Goal: Information Seeking & Learning: Learn about a topic

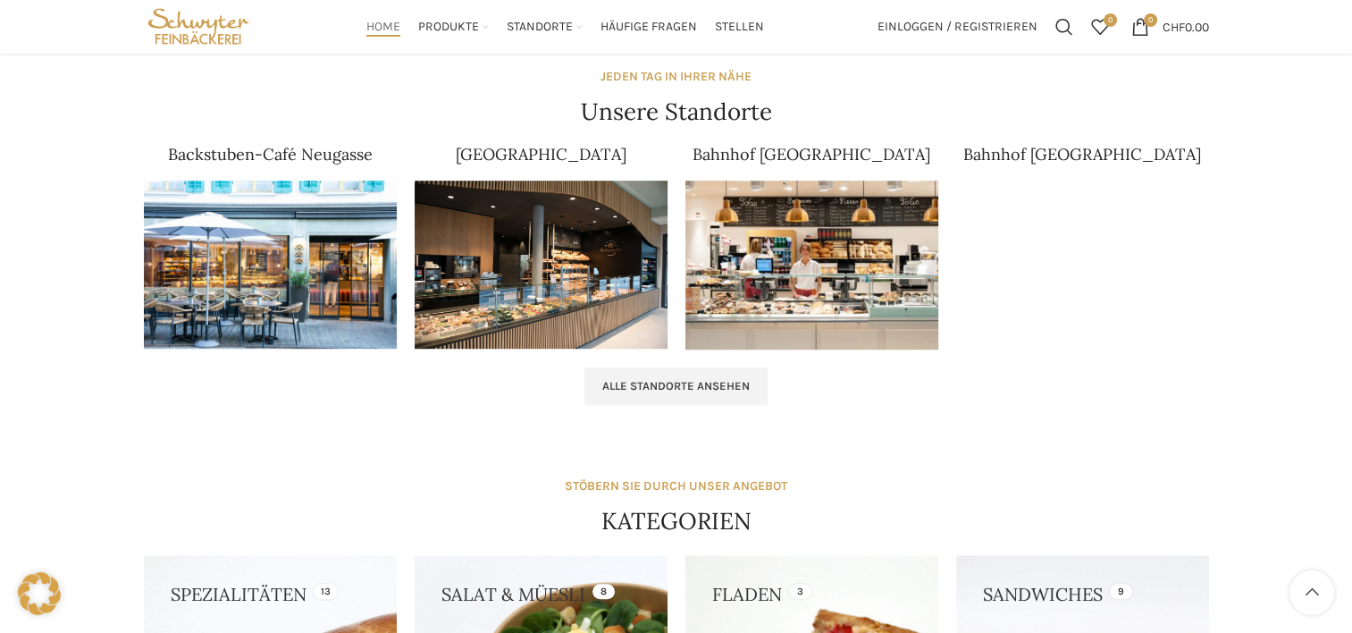
scroll to position [1094, 0]
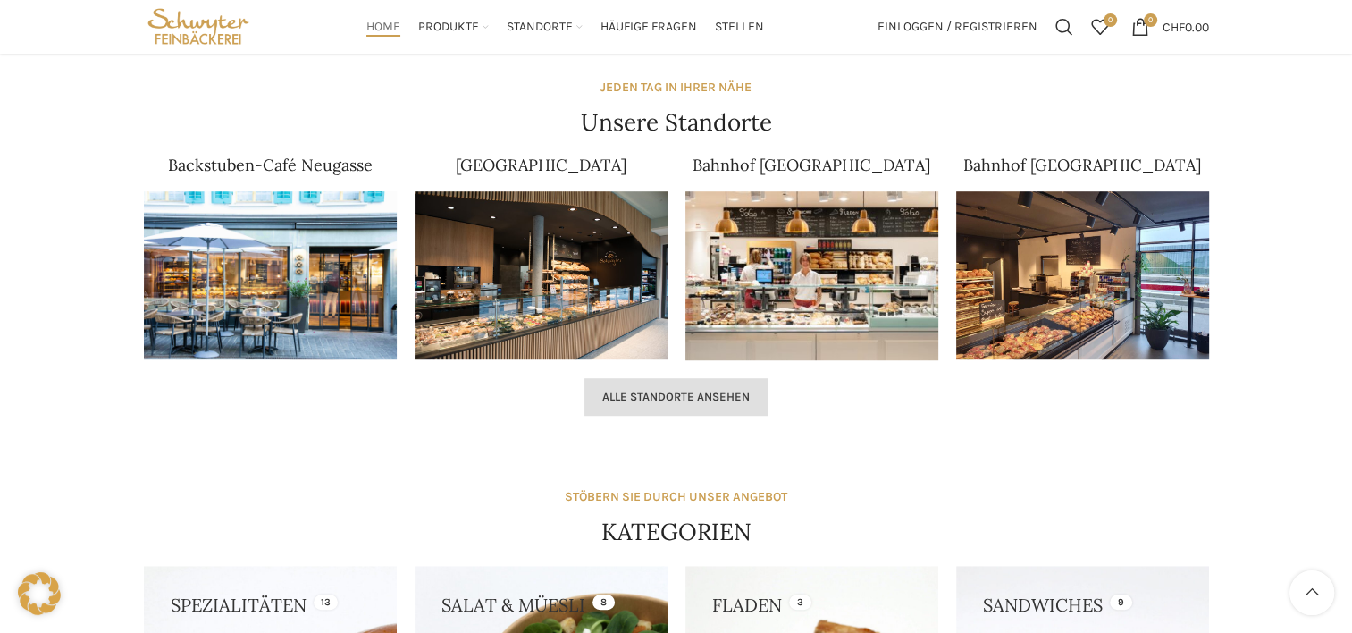
click at [658, 390] on span "Alle Standorte ansehen" at bounding box center [675, 397] width 147 height 14
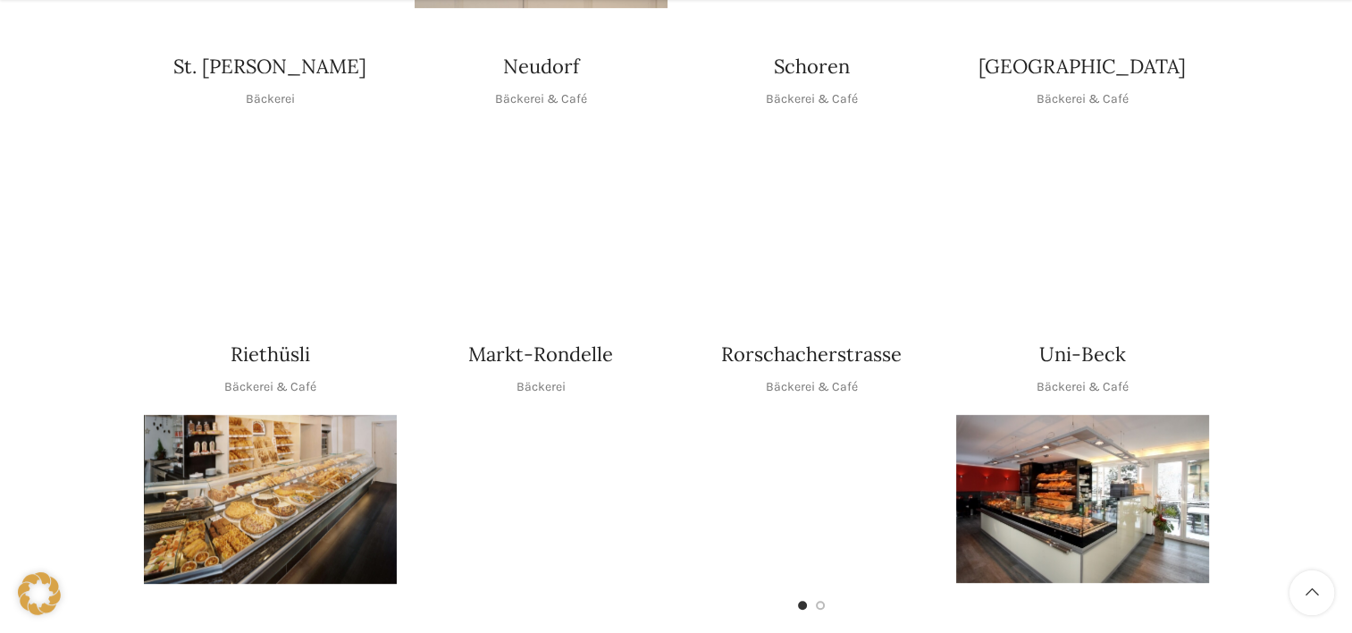
scroll to position [715, 0]
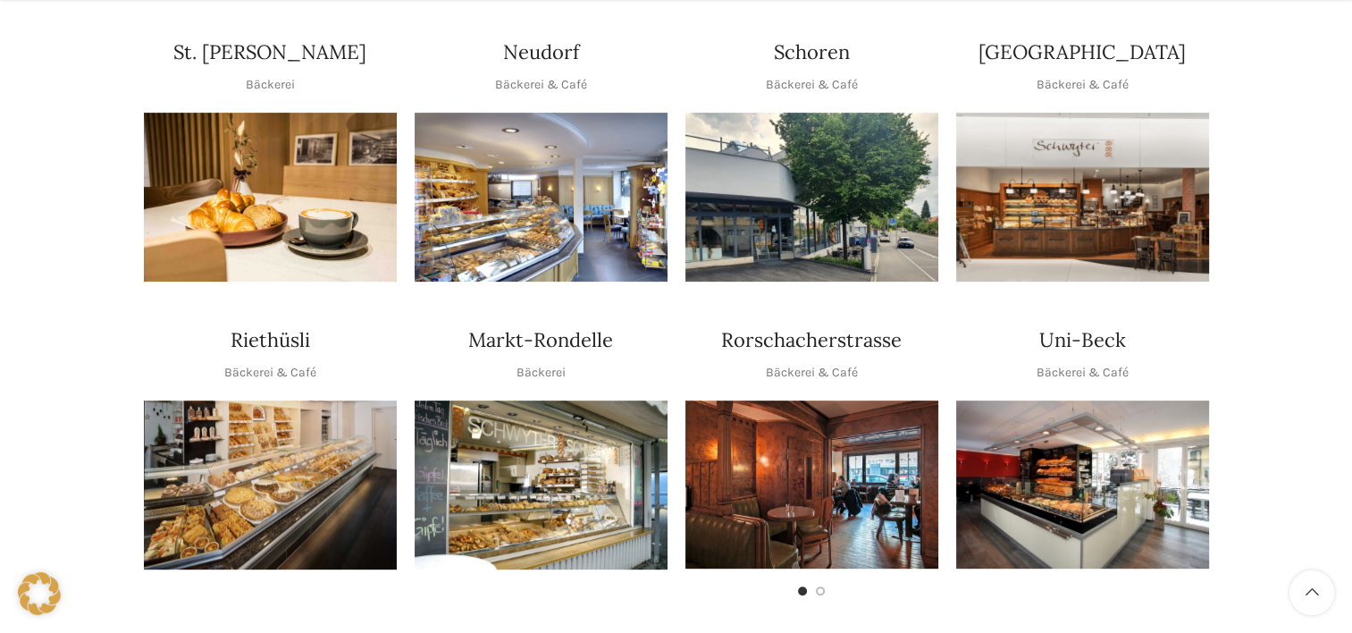
click at [546, 211] on img "1 / 1" at bounding box center [541, 197] width 253 height 169
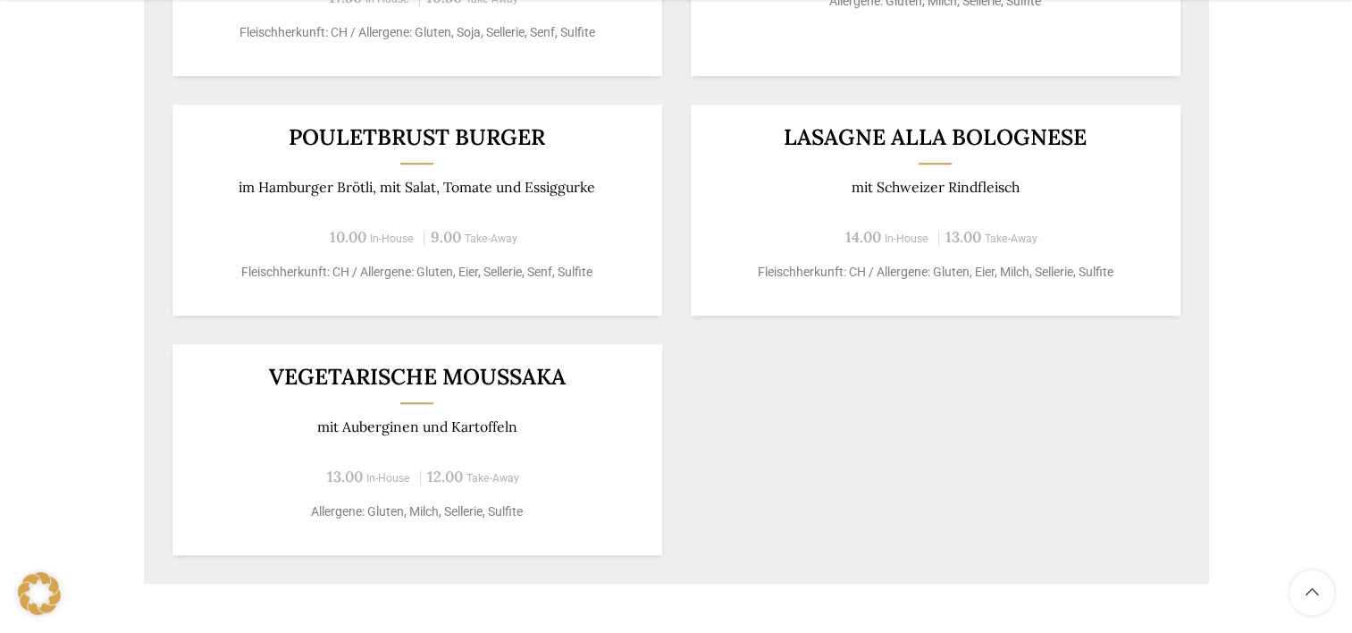
scroll to position [1251, 0]
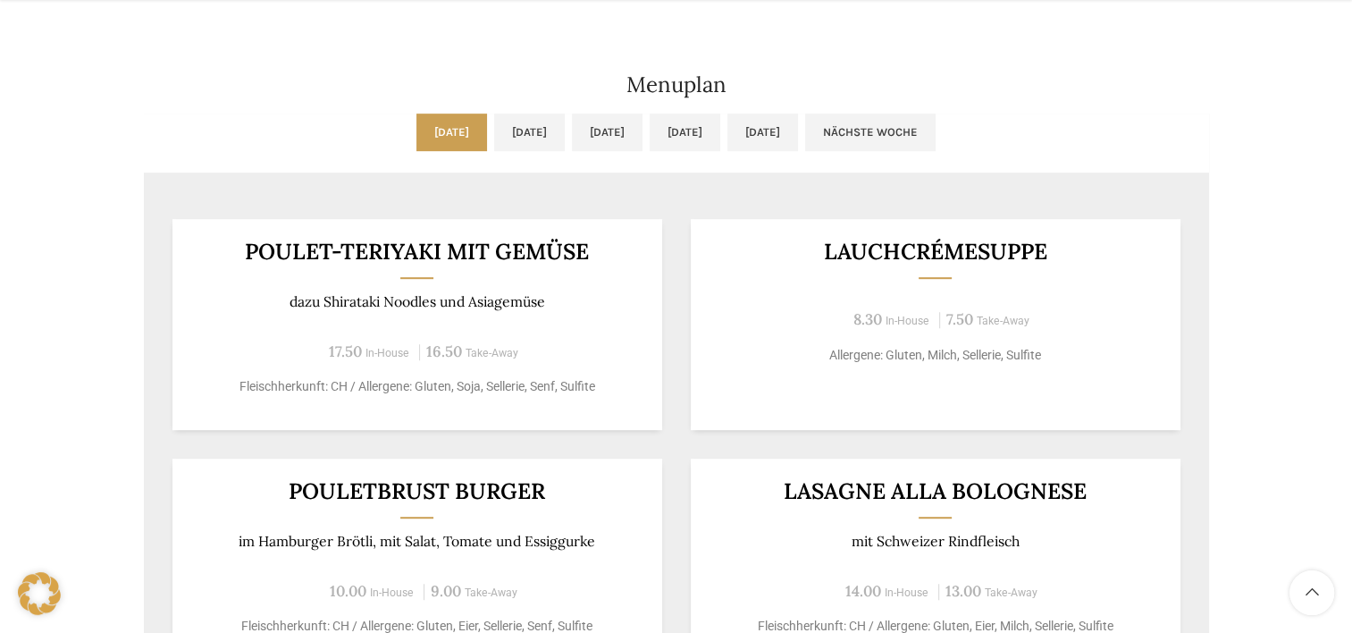
click at [498, 221] on div "Poulet-Teriyaki mit Gemüse dazu Shirataki Noodles und Asiagemüse 17.50 In-House…" at bounding box center [418, 324] width 490 height 211
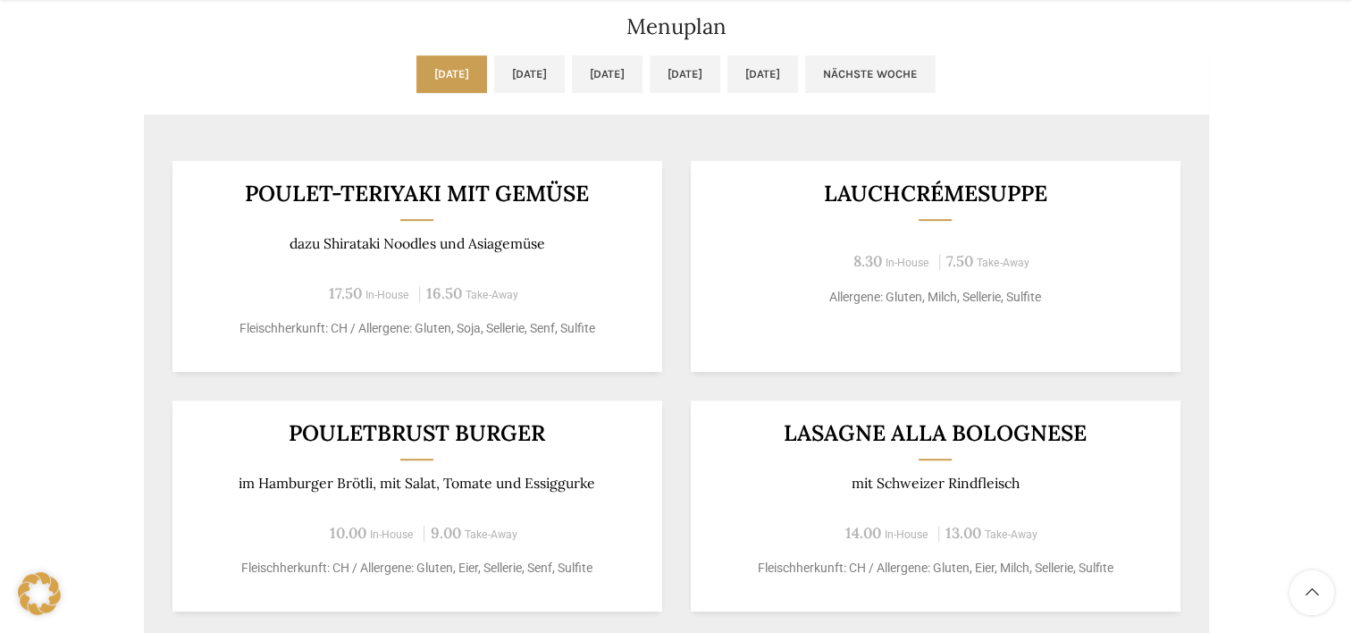
click at [493, 142] on div "Poulet-Teriyaki mit Gemüse dazu Shirataki Noodles und Asiagemüse 17.50 In-House…" at bounding box center [676, 505] width 1065 height 747
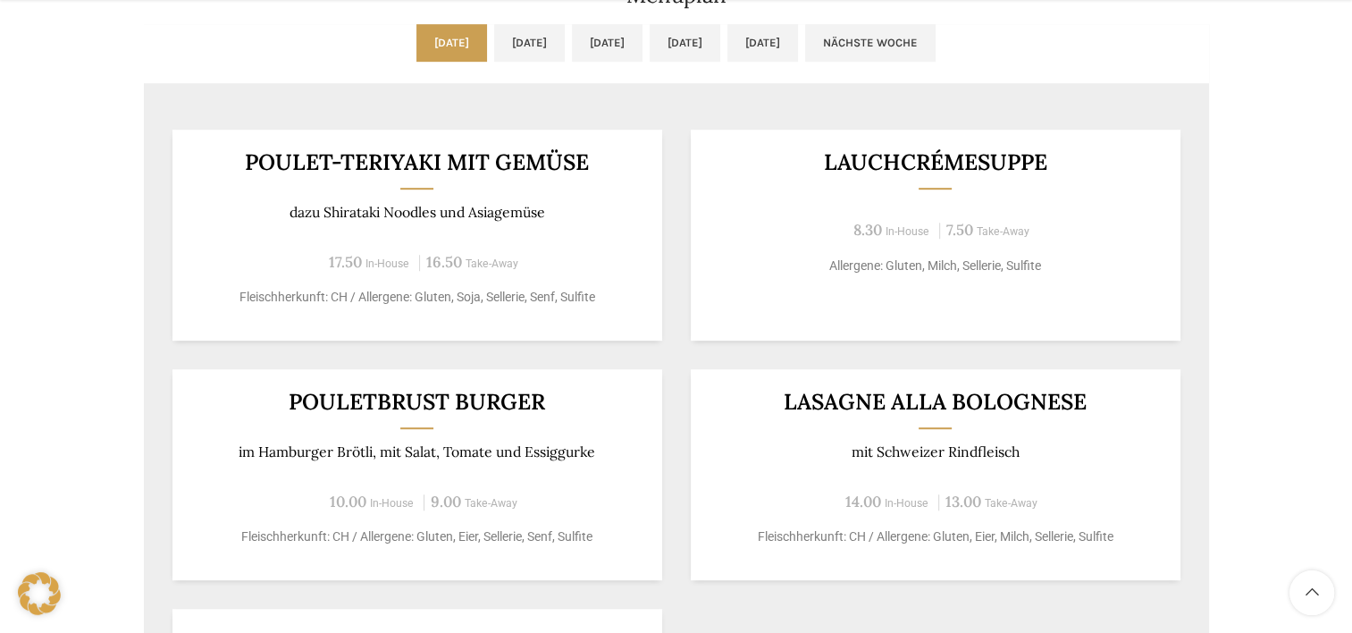
click at [484, 73] on ul "Mo, 13.10.2025 Di, 14.10.2025 Mi, 15.10.2025 Do, 16.10.2025 Fr, 17.10.2025 Näch…" at bounding box center [676, 53] width 1065 height 59
click at [494, 42] on link "Di, 14.10.2025" at bounding box center [529, 43] width 71 height 38
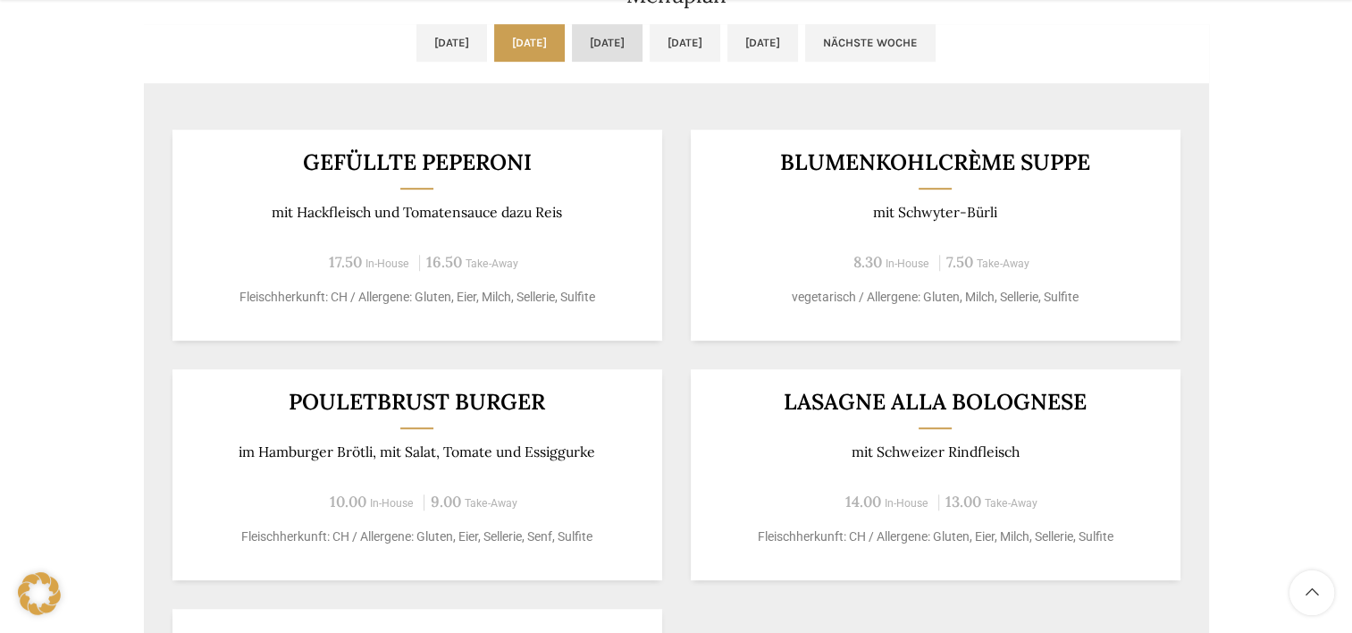
click at [622, 45] on link "Mi, 15.10.2025" at bounding box center [607, 43] width 71 height 38
